Goal: Navigation & Orientation: Find specific page/section

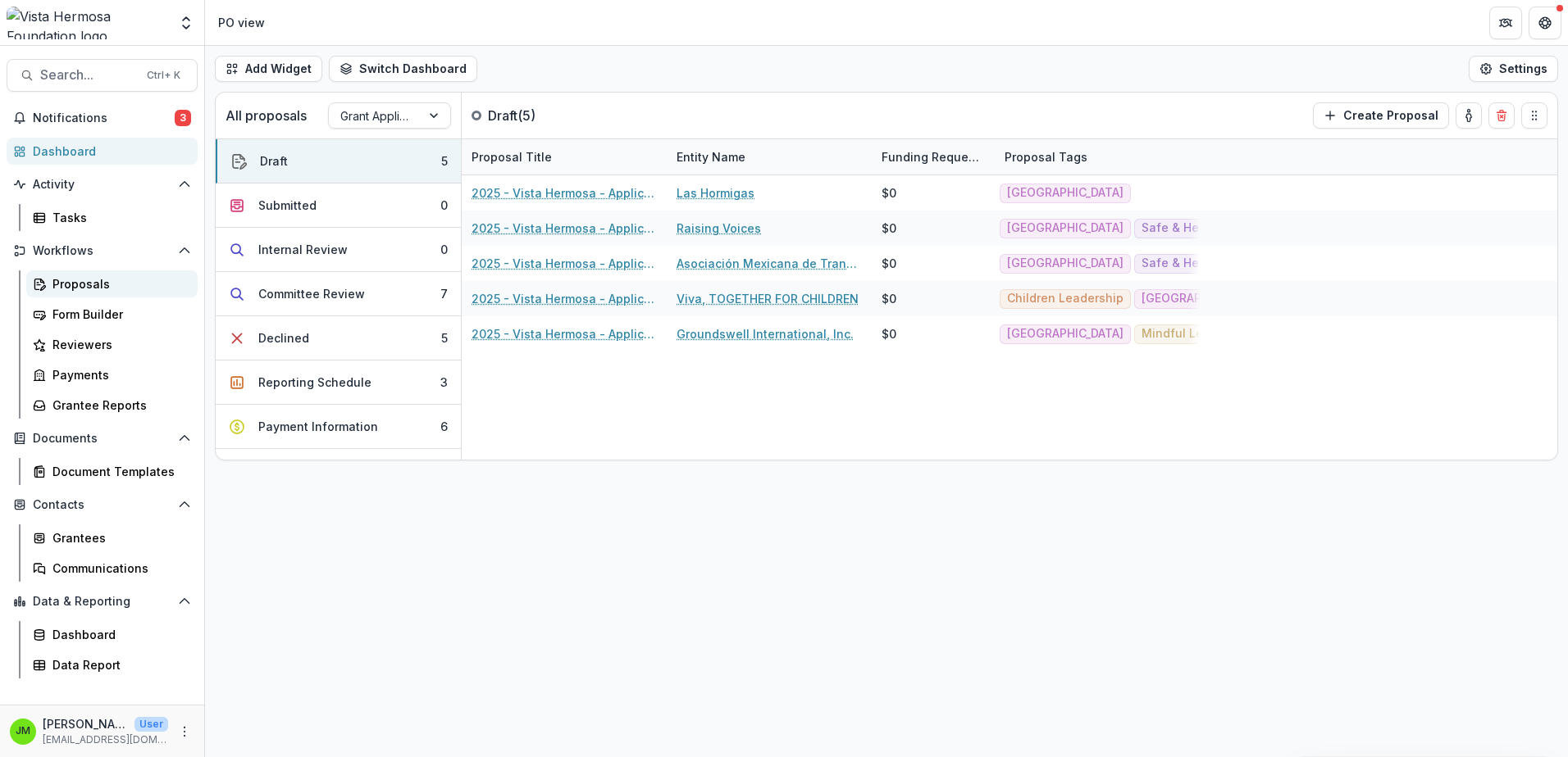
click at [108, 286] on div "Proposals" at bounding box center [118, 283] width 132 height 17
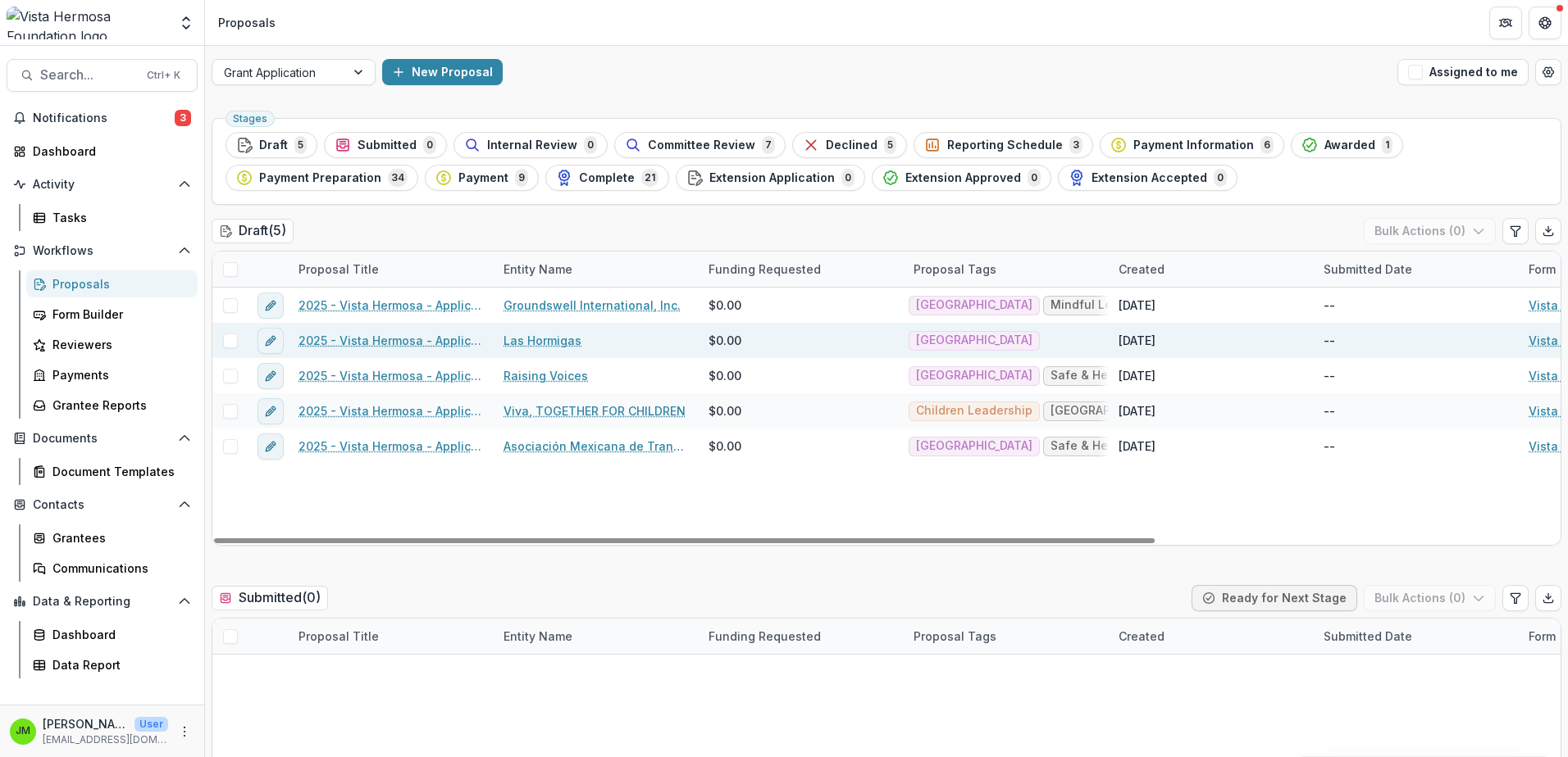
click at [561, 339] on link "Las Hormigas" at bounding box center [542, 339] width 78 height 17
